Goal: Task Accomplishment & Management: Manage account settings

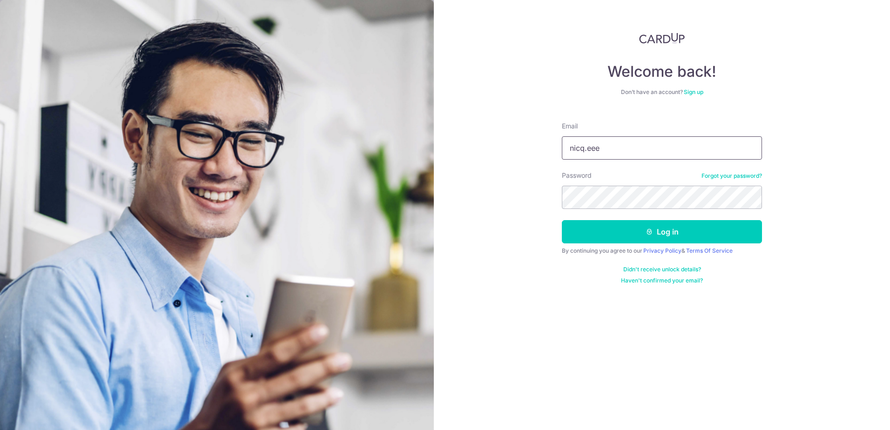
type input "[EMAIL_ADDRESS][DOMAIN_NAME]"
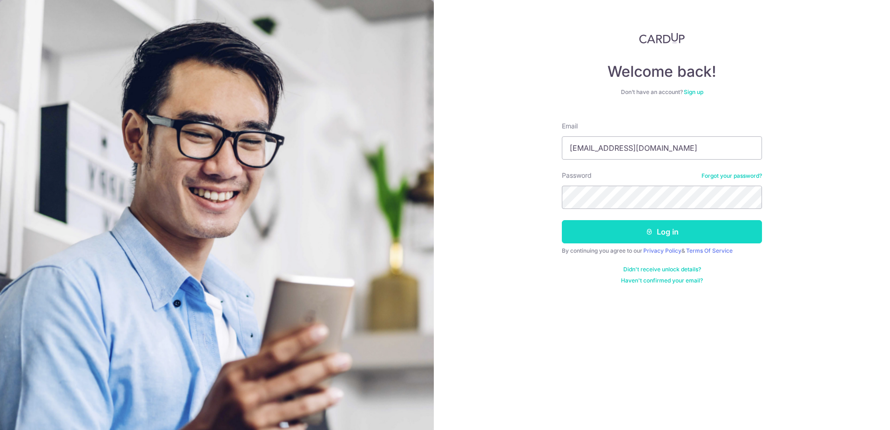
click at [663, 223] on button "Log in" at bounding box center [662, 231] width 200 height 23
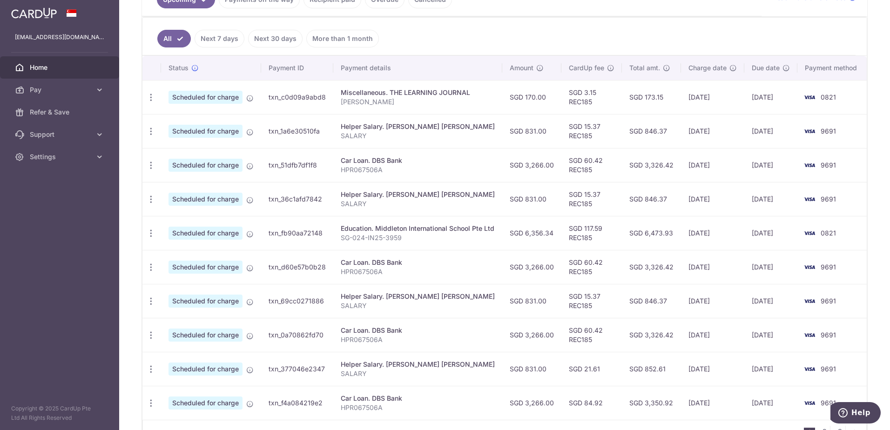
scroll to position [290, 0]
